Goal: Obtain resource: Obtain resource

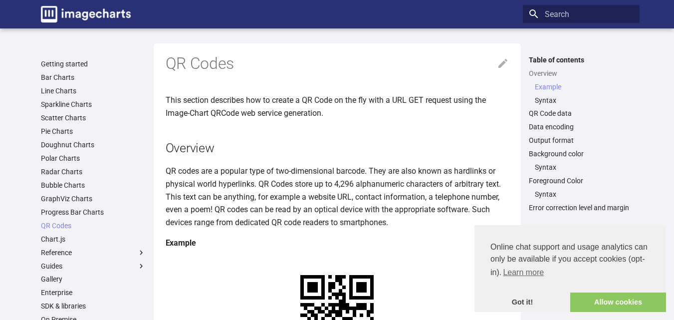
scroll to position [279, 0]
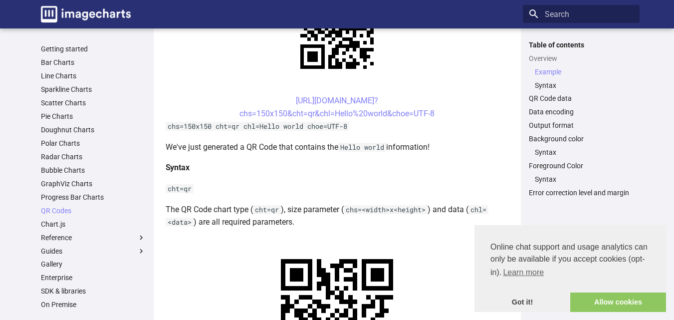
drag, startPoint x: 273, startPoint y: 165, endPoint x: 305, endPoint y: 182, distance: 35.9
copy link "[URL][DOMAIN_NAME]? chs=200x200&cht=qr&chl="
